Goal: Task Accomplishment & Management: Manage account settings

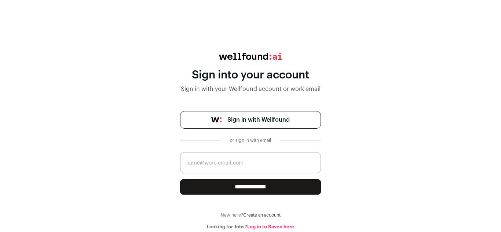
click at [206, 162] on input "email" at bounding box center [250, 162] width 141 height 21
type input "contact@abbaglobalservices.net"
click at [224, 191] on input "**********" at bounding box center [250, 186] width 141 height 15
click at [219, 163] on input "email" at bounding box center [250, 162] width 141 height 21
type input "[EMAIL_ADDRESS][DOMAIN_NAME]"
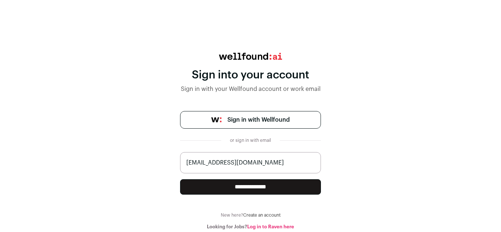
drag, startPoint x: 280, startPoint y: 167, endPoint x: 184, endPoint y: 168, distance: 95.4
click at [184, 168] on input "[EMAIL_ADDRESS][DOMAIN_NAME]" at bounding box center [250, 162] width 141 height 21
click at [218, 115] on link "Sign in with Wellfound" at bounding box center [250, 120] width 141 height 18
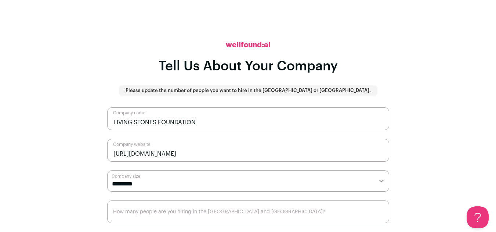
scroll to position [15, 0]
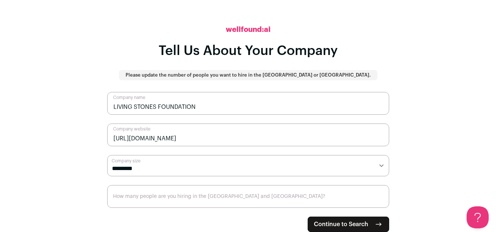
click at [346, 225] on span "Continue to Search" at bounding box center [341, 224] width 54 height 9
click at [380, 168] on select "**********" at bounding box center [248, 165] width 282 height 21
select select "**"
click at [107, 155] on select "**********" at bounding box center [248, 165] width 282 height 21
click at [220, 194] on input "How many people are you hiring in the [GEOGRAPHIC_DATA] and [GEOGRAPHIC_DATA]?" at bounding box center [248, 196] width 282 height 23
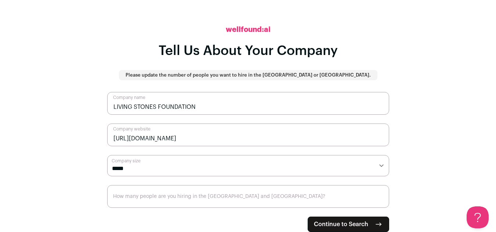
click at [355, 222] on span "Continue to Search" at bounding box center [341, 224] width 54 height 9
click at [203, 193] on input "How many people are you hiring in the US and Canada?" at bounding box center [248, 196] width 282 height 23
click at [207, 199] on input "How many people are you hiring in the US and Canada?" at bounding box center [248, 196] width 282 height 23
drag, startPoint x: 230, startPoint y: 189, endPoint x: 119, endPoint y: 191, distance: 111.6
click at [119, 191] on input "How many people are you hiring in the US and Canada?" at bounding box center [248, 196] width 282 height 23
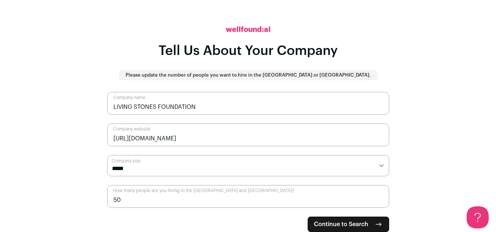
drag, startPoint x: 134, startPoint y: 199, endPoint x: 106, endPoint y: 200, distance: 27.2
click at [106, 200] on main "**********" at bounding box center [248, 101] width 496 height 232
click at [376, 164] on select "**********" at bounding box center [248, 165] width 282 height 21
type input "6"
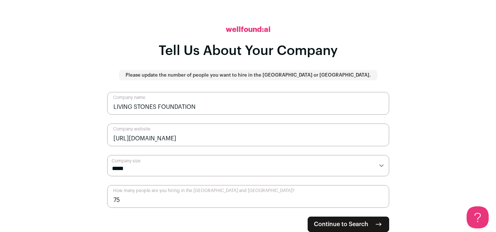
type input "75"
click at [320, 222] on span "Continue to Search" at bounding box center [341, 224] width 54 height 9
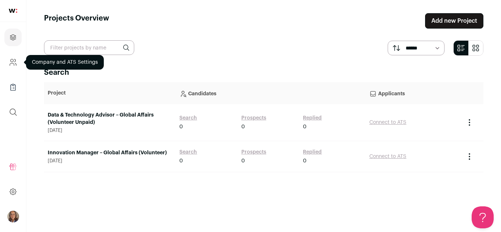
click at [14, 63] on icon "Company and ATS Settings" at bounding box center [13, 62] width 8 height 9
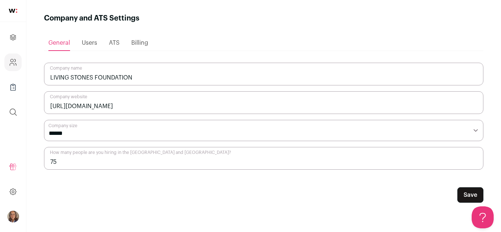
click at [13, 13] on link at bounding box center [13, 11] width 26 height 22
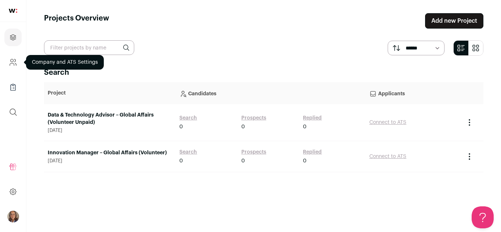
click at [12, 62] on icon "Company and ATS Settings" at bounding box center [13, 62] width 8 height 9
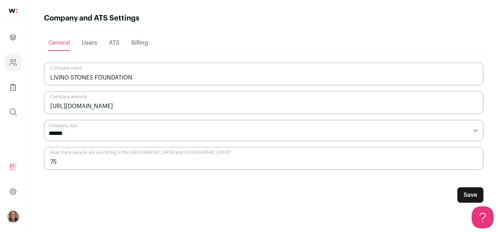
click at [86, 41] on span "Users" at bounding box center [89, 43] width 15 height 6
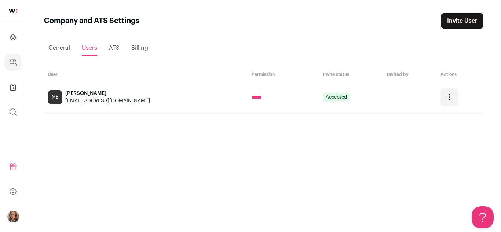
click at [12, 13] on link at bounding box center [13, 11] width 26 height 22
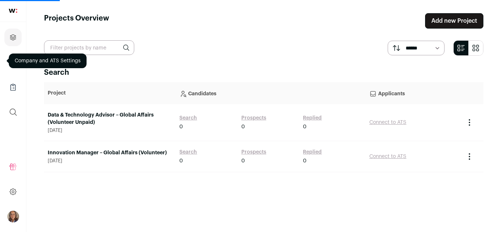
click at [11, 217] on img "Open dropdown" at bounding box center [13, 217] width 12 height 12
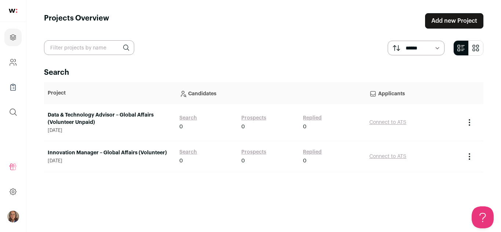
click at [13, 214] on img "Open dropdown" at bounding box center [13, 217] width 12 height 12
click at [37, 214] on button "Logout" at bounding box center [65, 212] width 81 height 7
